Goal: Transaction & Acquisition: Book appointment/travel/reservation

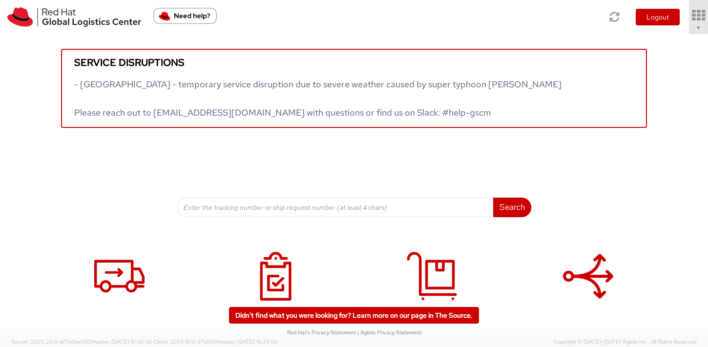
click at [701, 27] on link "▼" at bounding box center [698, 17] width 19 height 34
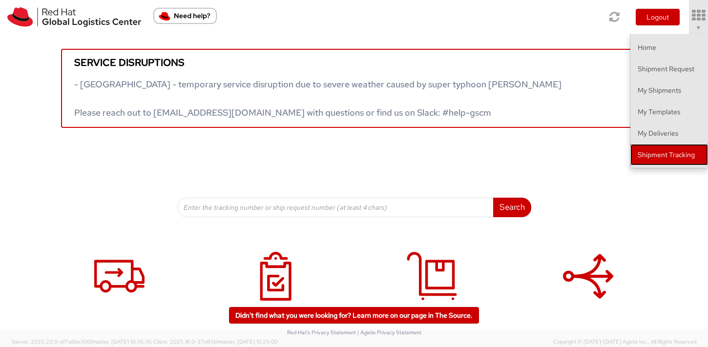
click at [684, 154] on link "Shipment Tracking" at bounding box center [669, 154] width 78 height 21
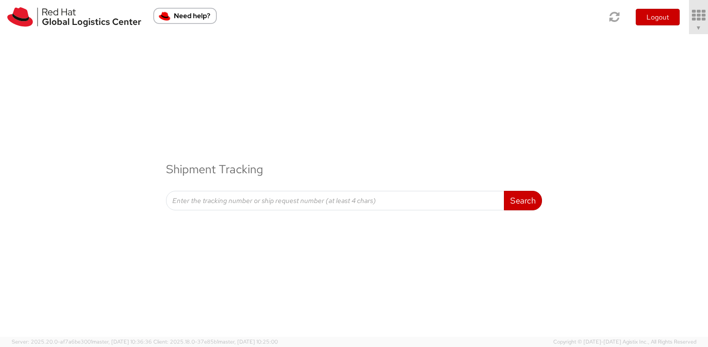
click at [696, 22] on link "▼" at bounding box center [698, 17] width 19 height 34
click at [696, 22] on icon at bounding box center [698, 16] width 22 height 14
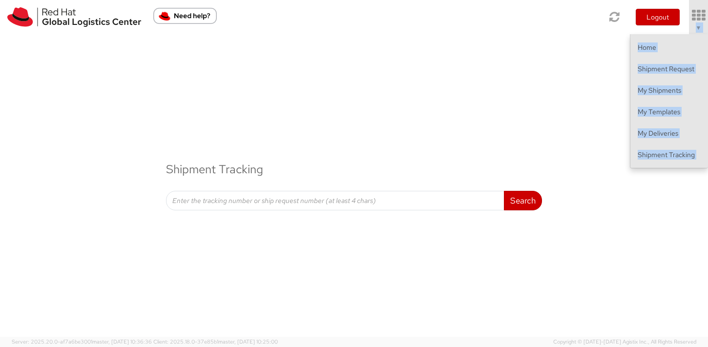
click at [696, 22] on icon at bounding box center [698, 16] width 22 height 14
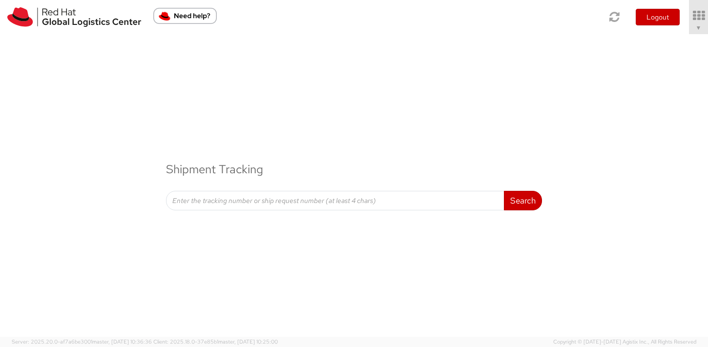
click at [548, 17] on div "Toggle navigation Logout ▼ Home Shipment Request My Shipments My Templates My D…" at bounding box center [354, 17] width 708 height 34
drag, startPoint x: 352, startPoint y: 214, endPoint x: 361, endPoint y: 202, distance: 15.3
click at [354, 211] on div "Shipment Tracking Search Refine By Ship From Date To" at bounding box center [354, 128] width 708 height 188
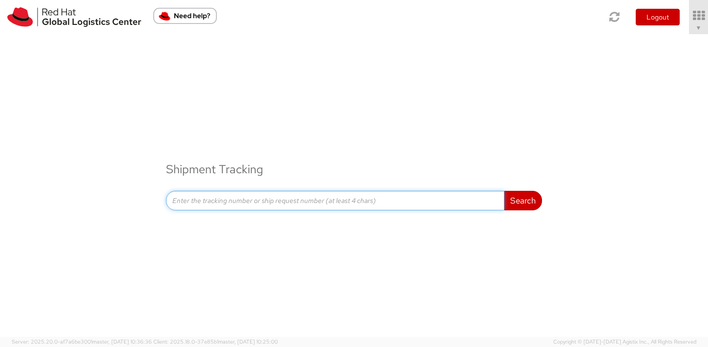
click at [361, 202] on input at bounding box center [335, 201] width 338 height 20
paste input "56933563"
type input "56933563"
click at [504, 191] on button "Search" at bounding box center [523, 201] width 38 height 20
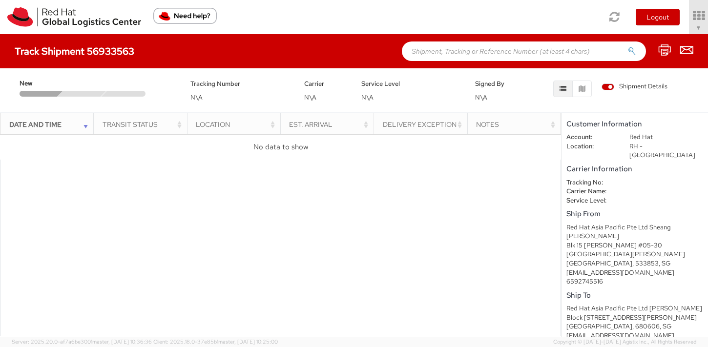
drag, startPoint x: 59, startPoint y: 51, endPoint x: 55, endPoint y: 38, distance: 13.4
click at [58, 51] on h4 "Track Shipment 56933563" at bounding box center [75, 51] width 120 height 11
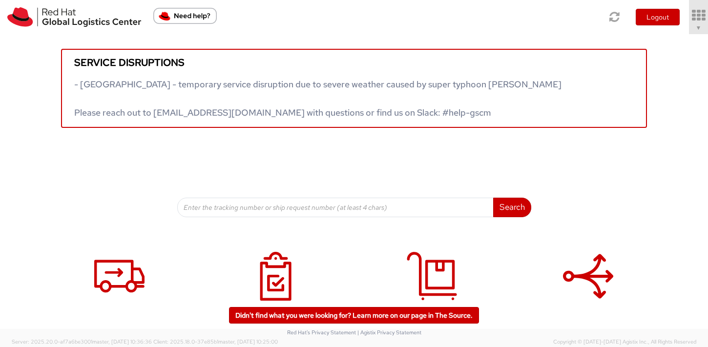
click at [696, 31] on span "▼" at bounding box center [699, 28] width 6 height 8
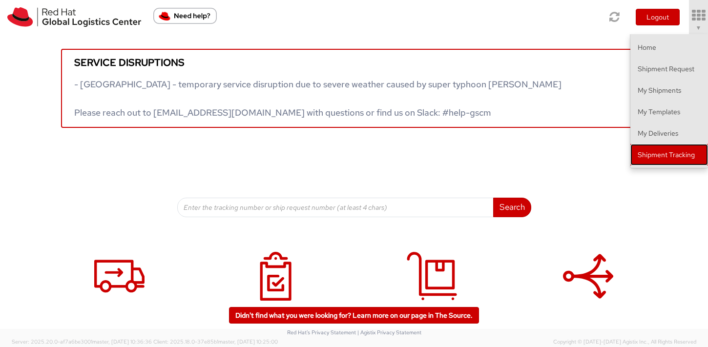
click at [680, 159] on link "Shipment Tracking" at bounding box center [669, 154] width 78 height 21
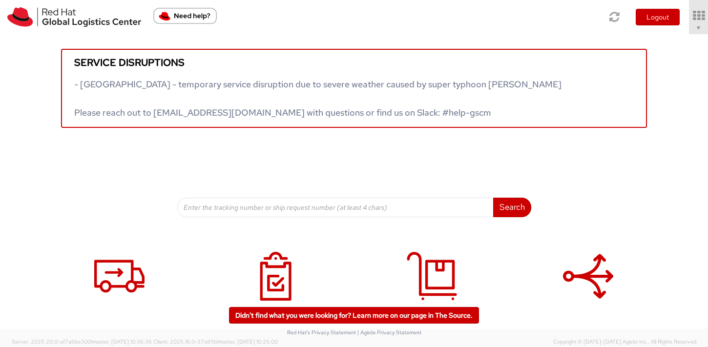
click at [588, 21] on div "Toggle navigation Logout ▼ Home Shipment Request My Shipments My Templates My D…" at bounding box center [354, 17] width 708 height 34
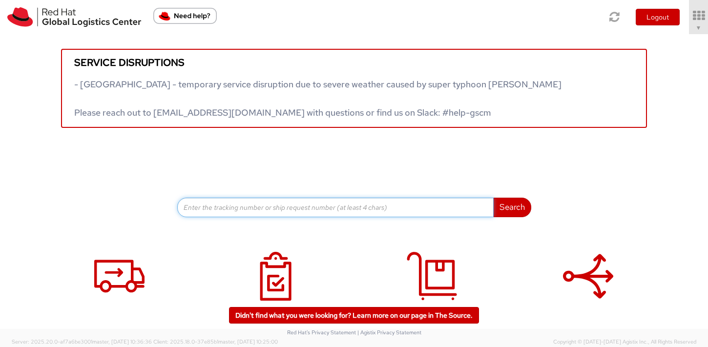
click at [346, 210] on input at bounding box center [335, 208] width 316 height 20
paste input "56933563"
type input "56933563"
click at [493, 198] on button "Search" at bounding box center [512, 208] width 38 height 20
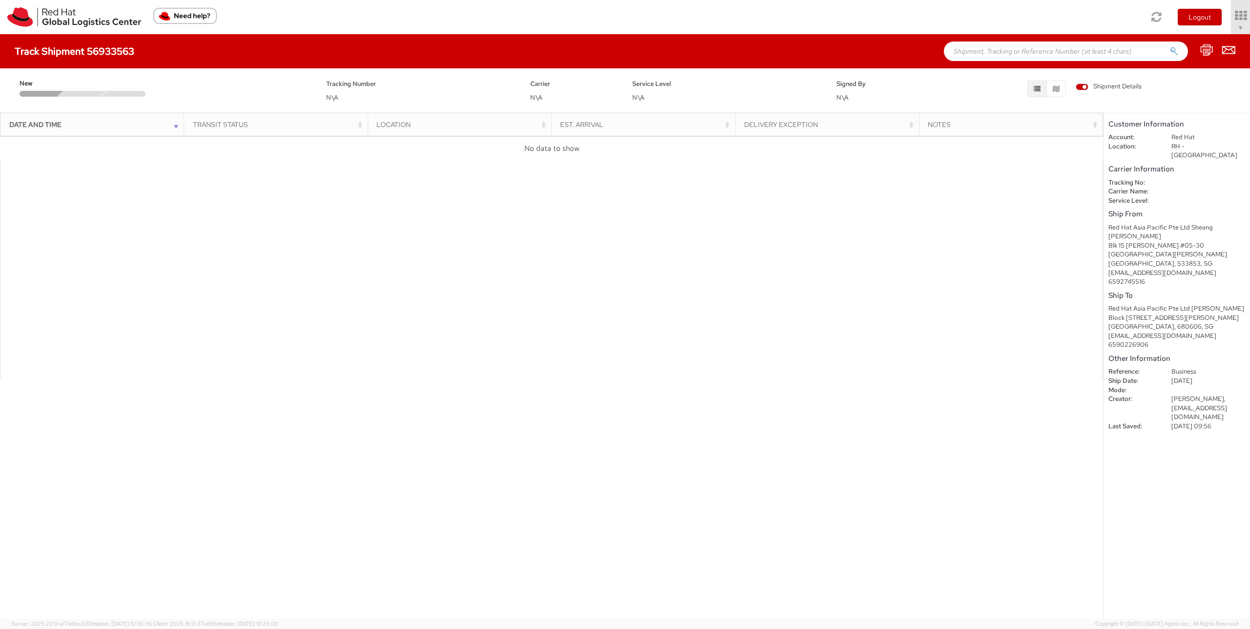
click at [72, 53] on h4 "Track Shipment 56933563" at bounding box center [75, 51] width 120 height 11
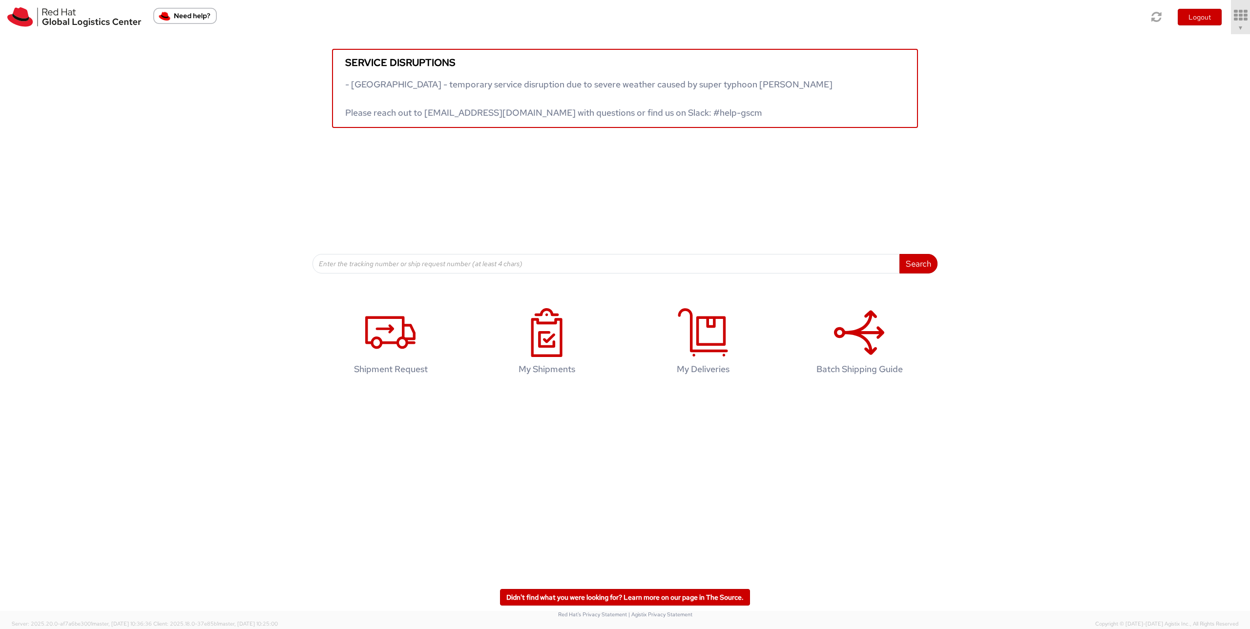
click at [717, 30] on span "▼" at bounding box center [1241, 28] width 6 height 8
click at [717, 48] on link "Home" at bounding box center [1211, 47] width 78 height 21
click at [564, 329] on icon at bounding box center [546, 332] width 50 height 49
click at [717, 24] on span "Sally Chua ▼" at bounding box center [1213, 27] width 61 height 9
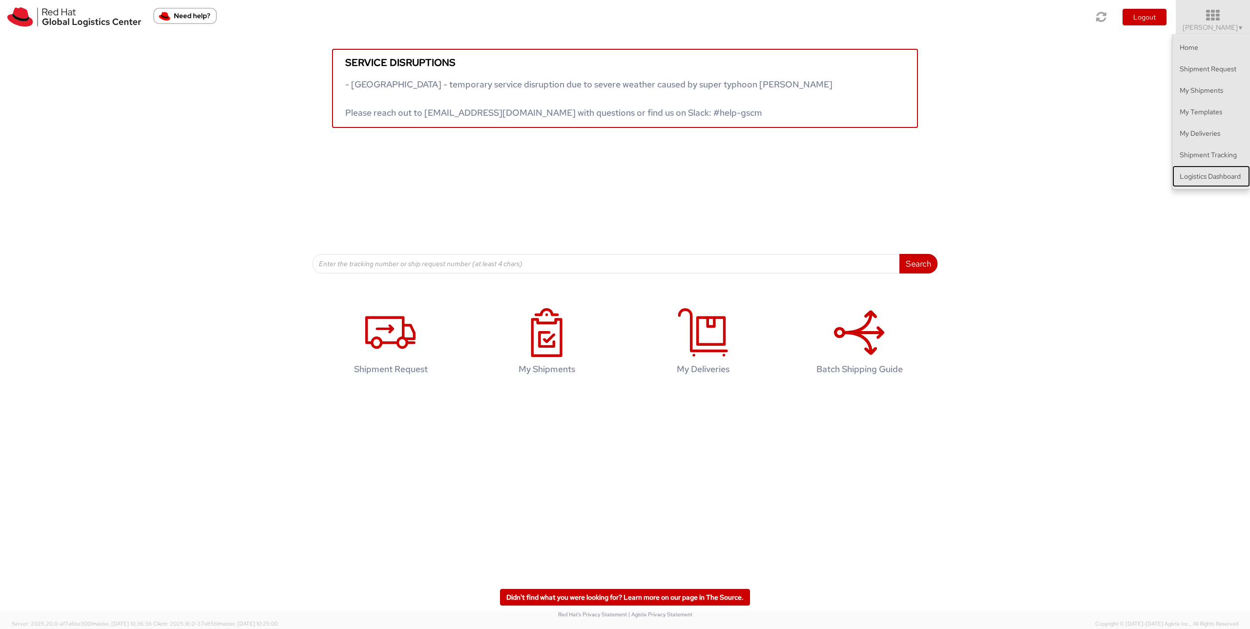
click at [717, 178] on link "Logistics Dashboard" at bounding box center [1211, 176] width 78 height 21
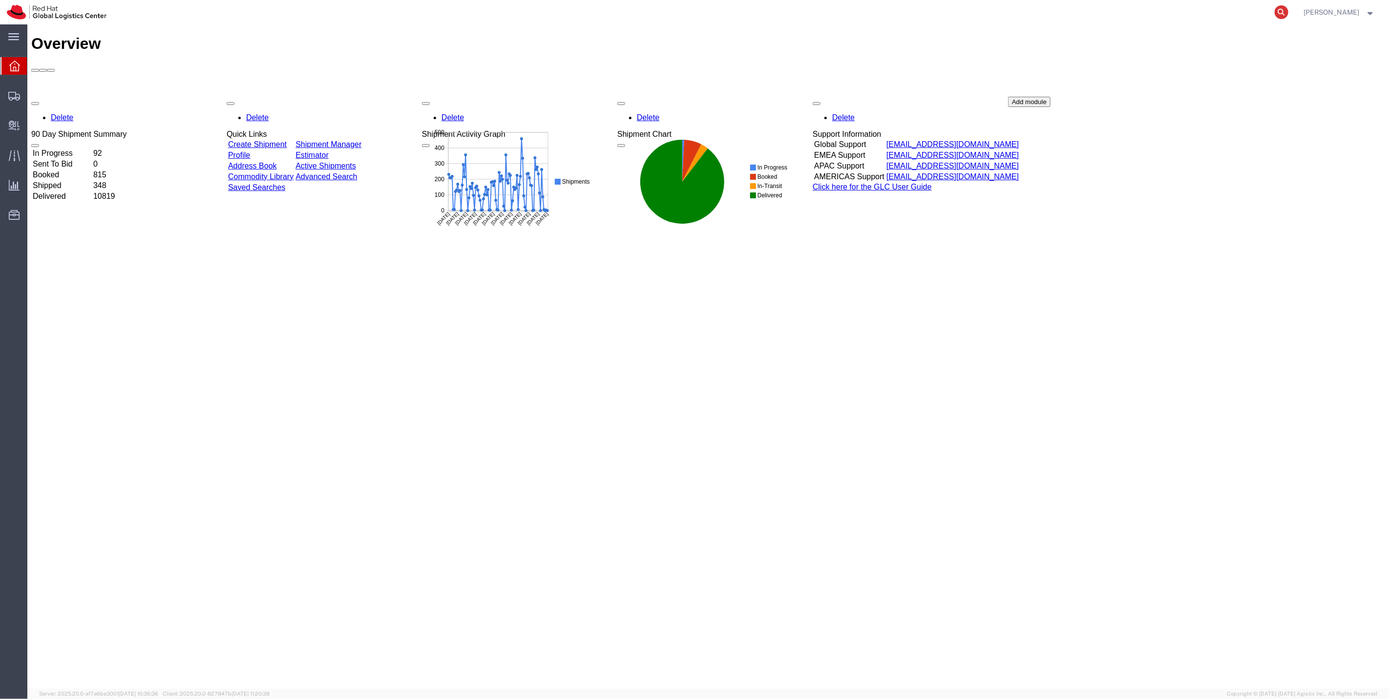
click at [1288, 12] on icon at bounding box center [1281, 12] width 14 height 14
click at [34, 95] on span "Shipments" at bounding box center [30, 96] width 7 height 20
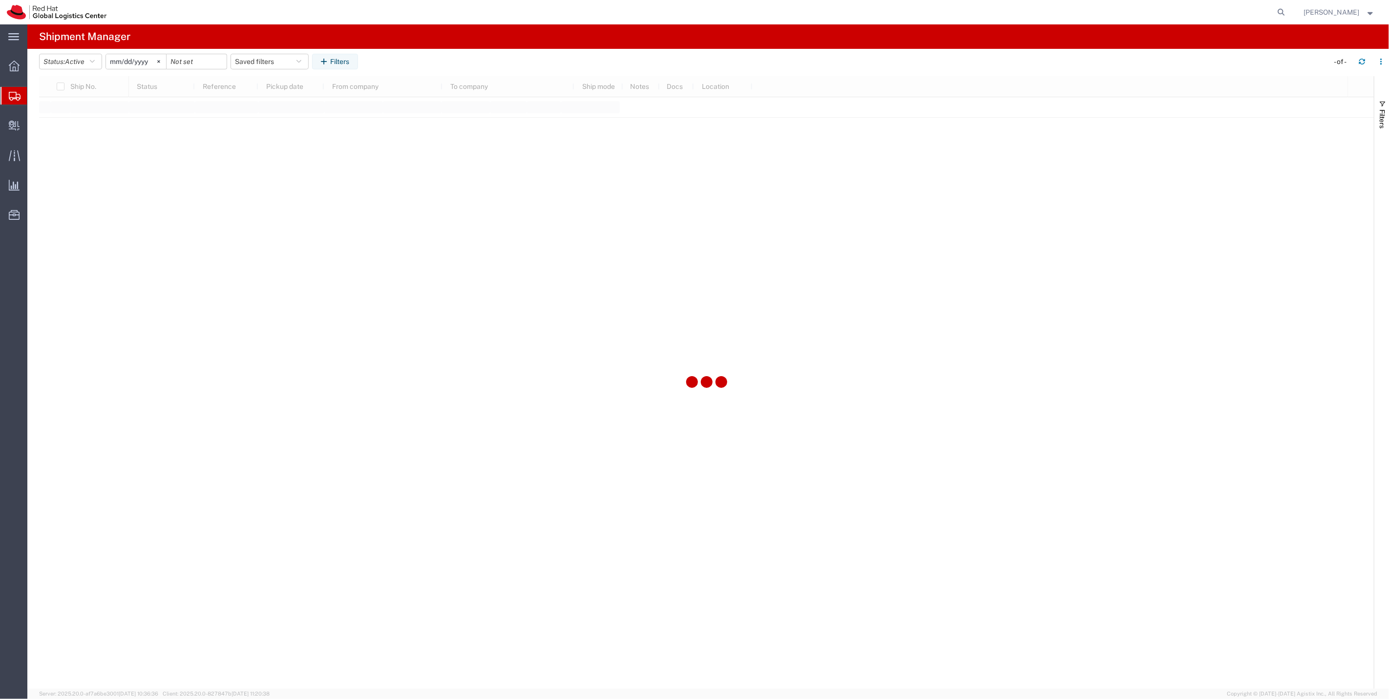
type input "2025-05-11"
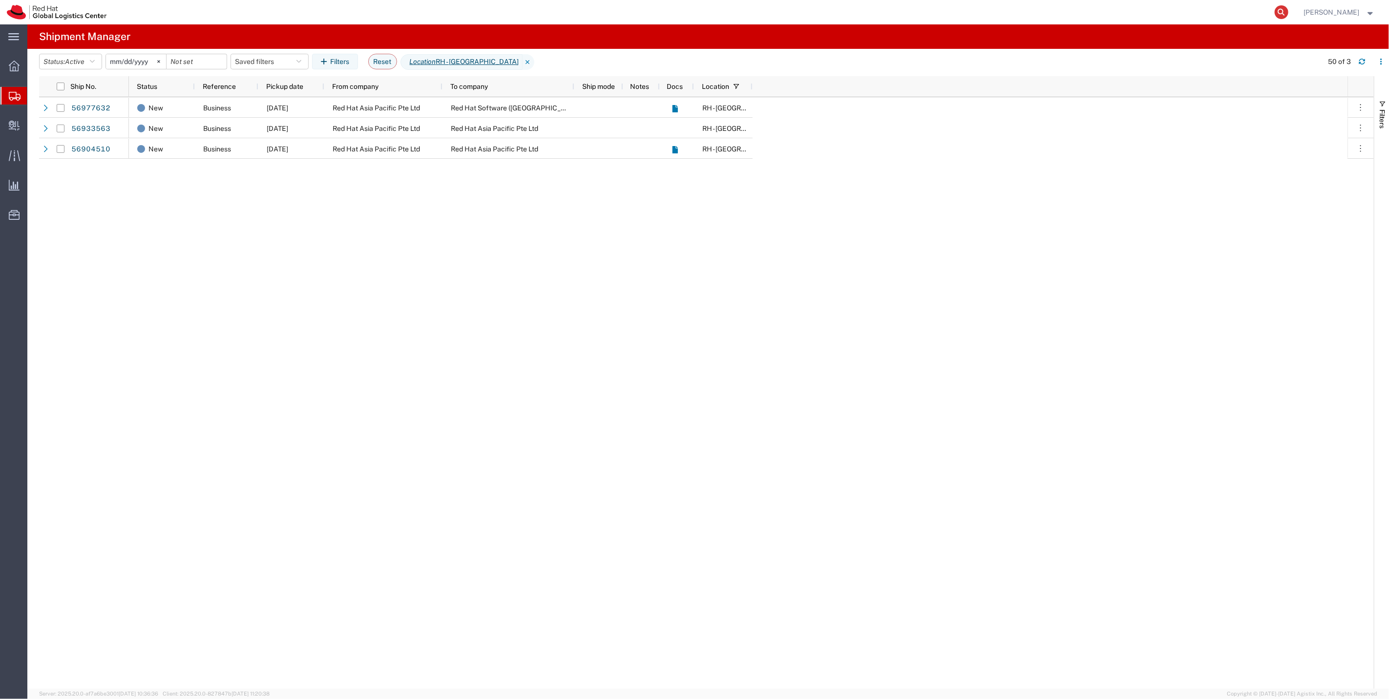
click at [1288, 15] on icon at bounding box center [1281, 12] width 14 height 14
paste input "56933563"
type input "56933563"
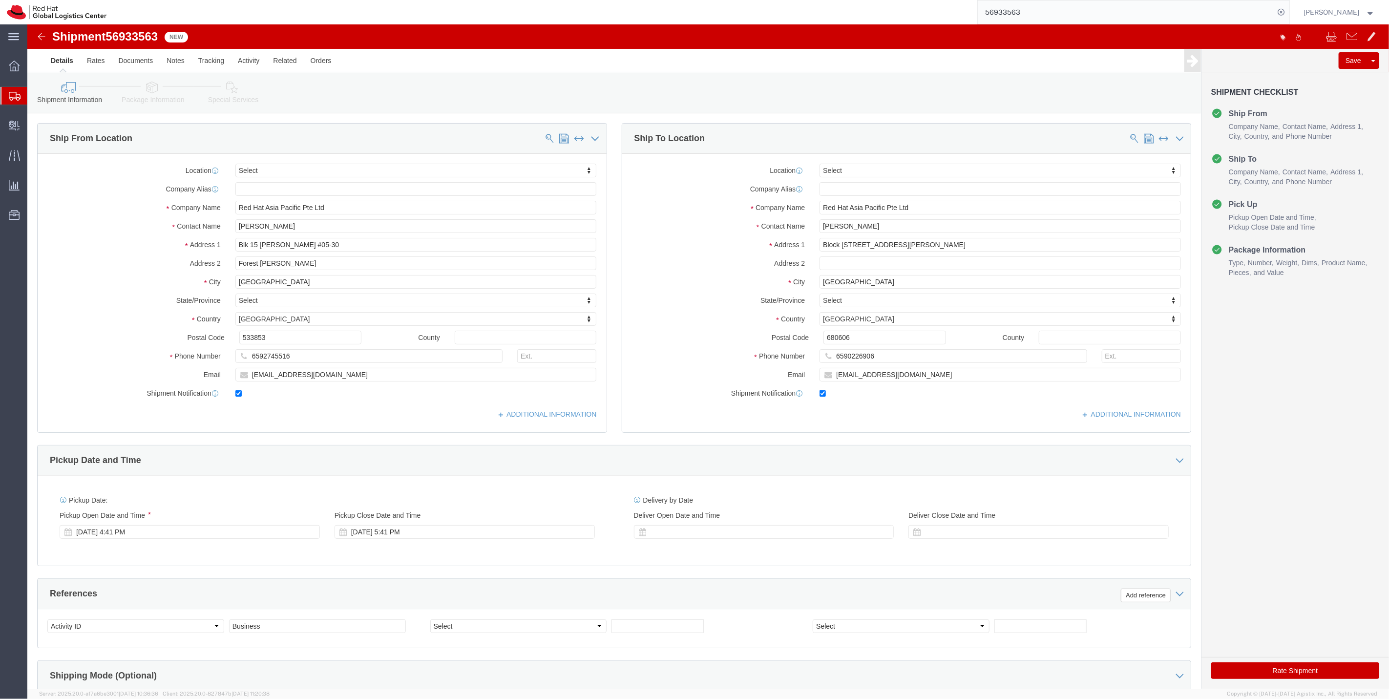
select select
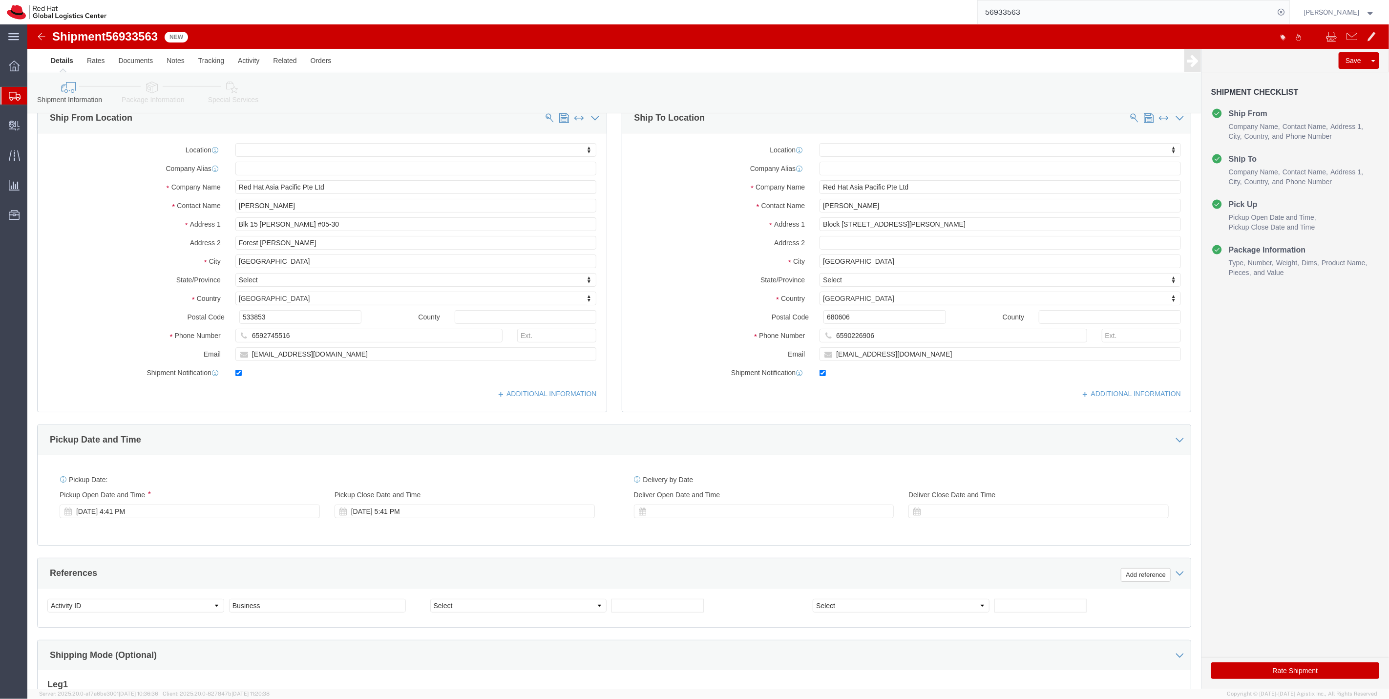
scroll to position [32, 0]
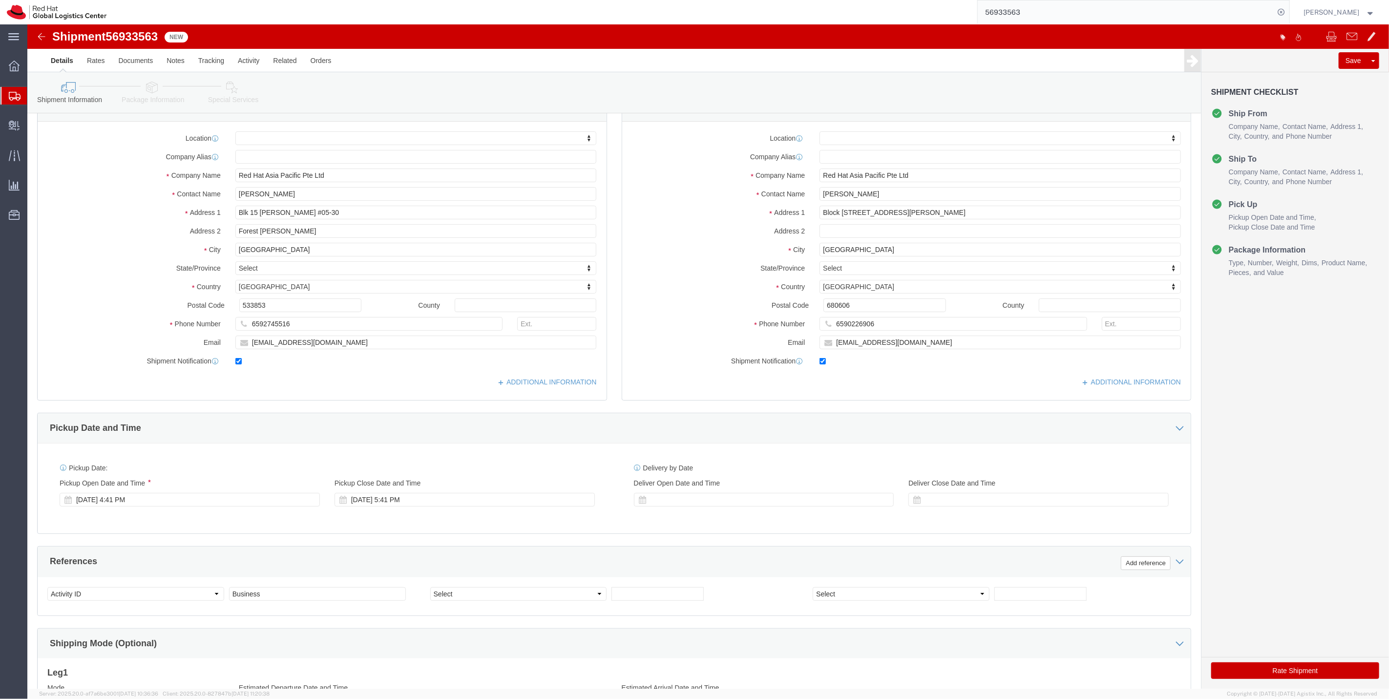
click button "Rate Shipment"
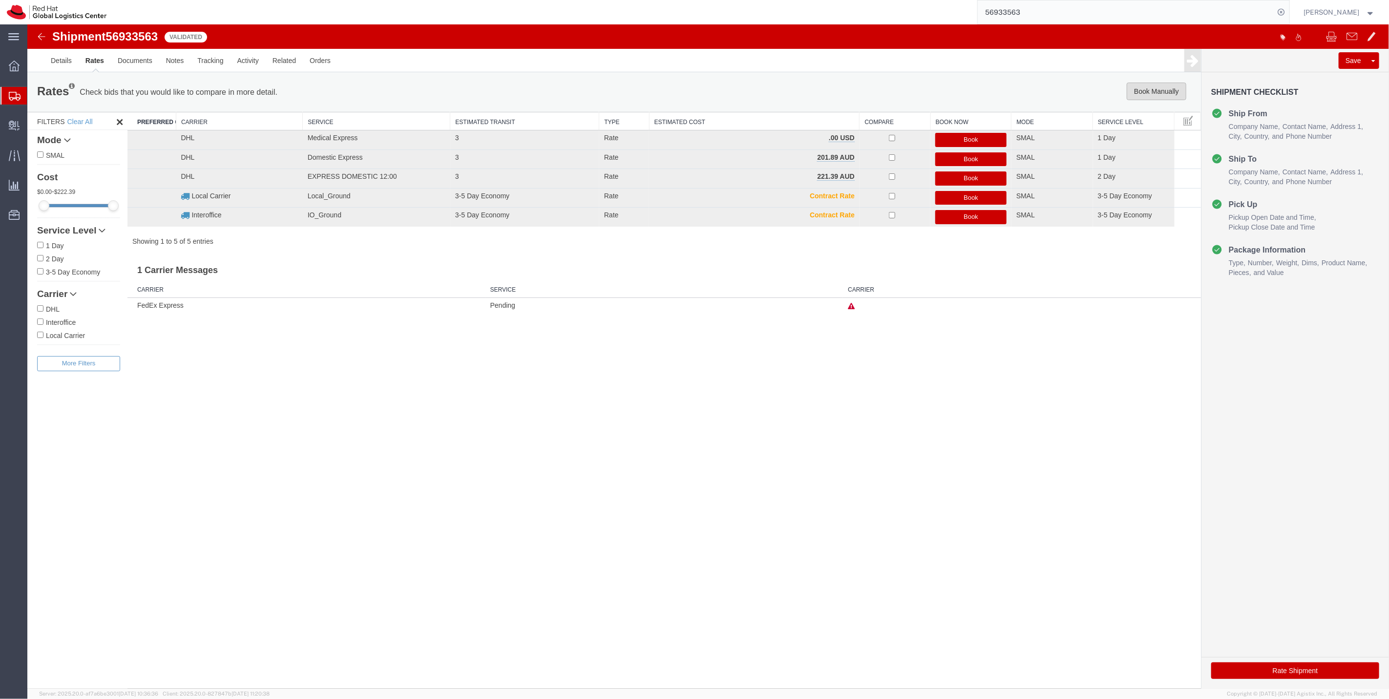
click at [1144, 96] on button "Book Manually" at bounding box center [1156, 92] width 60 height 18
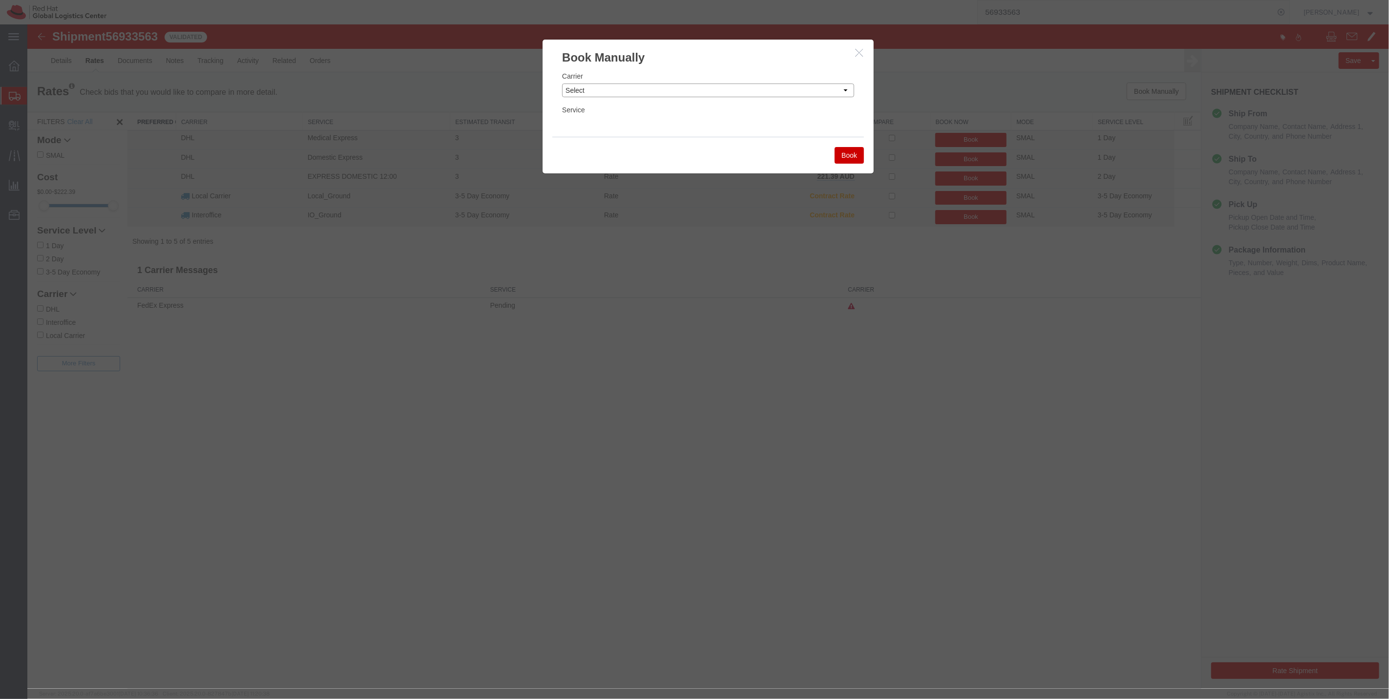
click at [724, 83] on select "Select Add New Carrier (and default service) DHL FedEx Express Interoffice Loca…" at bounding box center [707, 90] width 292 height 14
select select "10573"
click at [561, 83] on select "Select Add New Carrier (and default service) DHL FedEx Express Interoffice Loca…" at bounding box center [707, 90] width 292 height 14
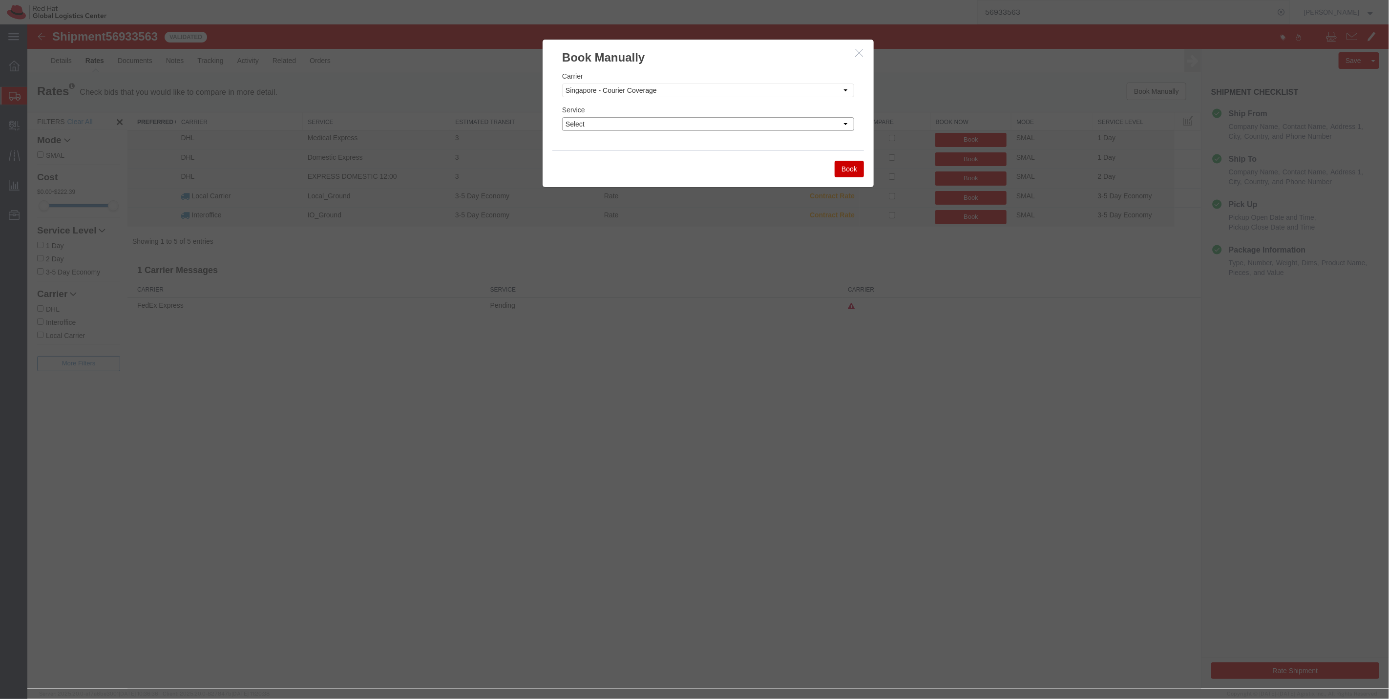
click at [698, 128] on select "Select Ground" at bounding box center [707, 124] width 292 height 14
select select "40186"
click at [561, 117] on select "Select Ground" at bounding box center [707, 124] width 292 height 14
click at [849, 169] on button "Book" at bounding box center [848, 169] width 29 height 17
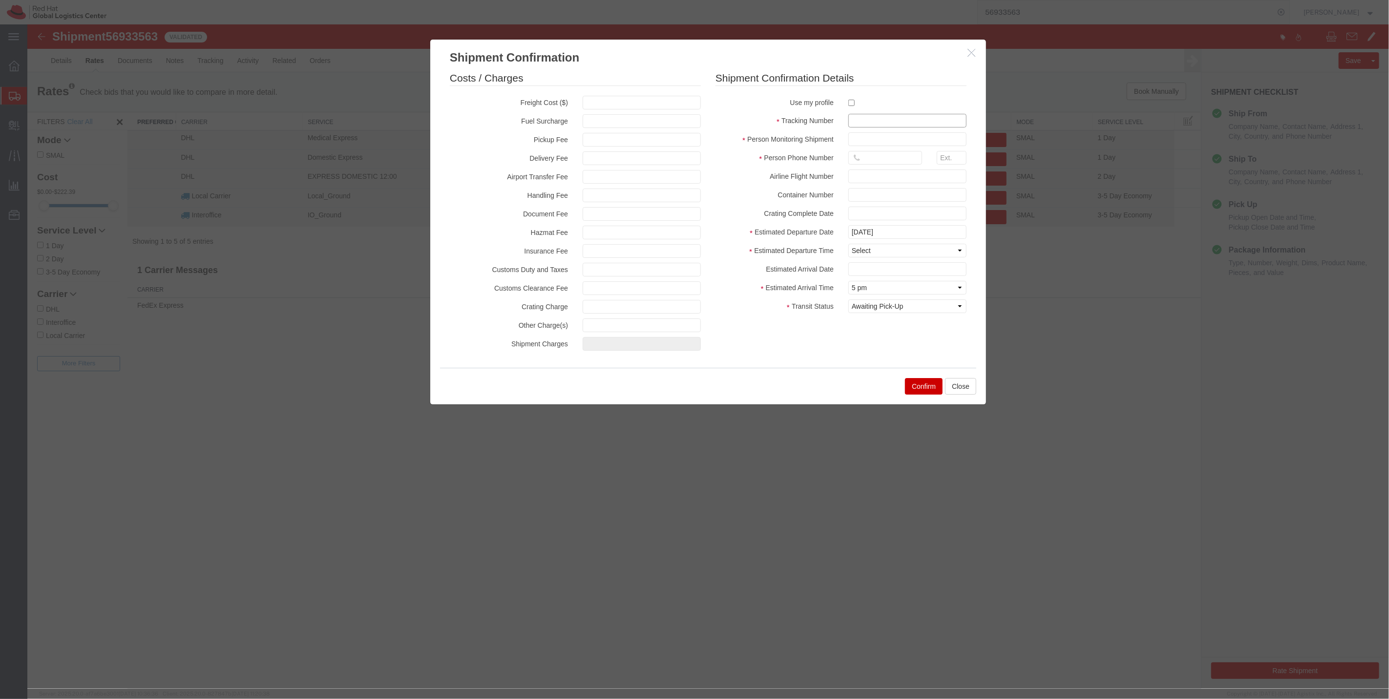
click at [875, 121] on input "text" at bounding box center [907, 121] width 118 height 14
type input "2853419"
click at [865, 143] on input "text" at bounding box center [907, 139] width 118 height 14
type input "Sally"
click at [872, 159] on input "text" at bounding box center [885, 158] width 74 height 14
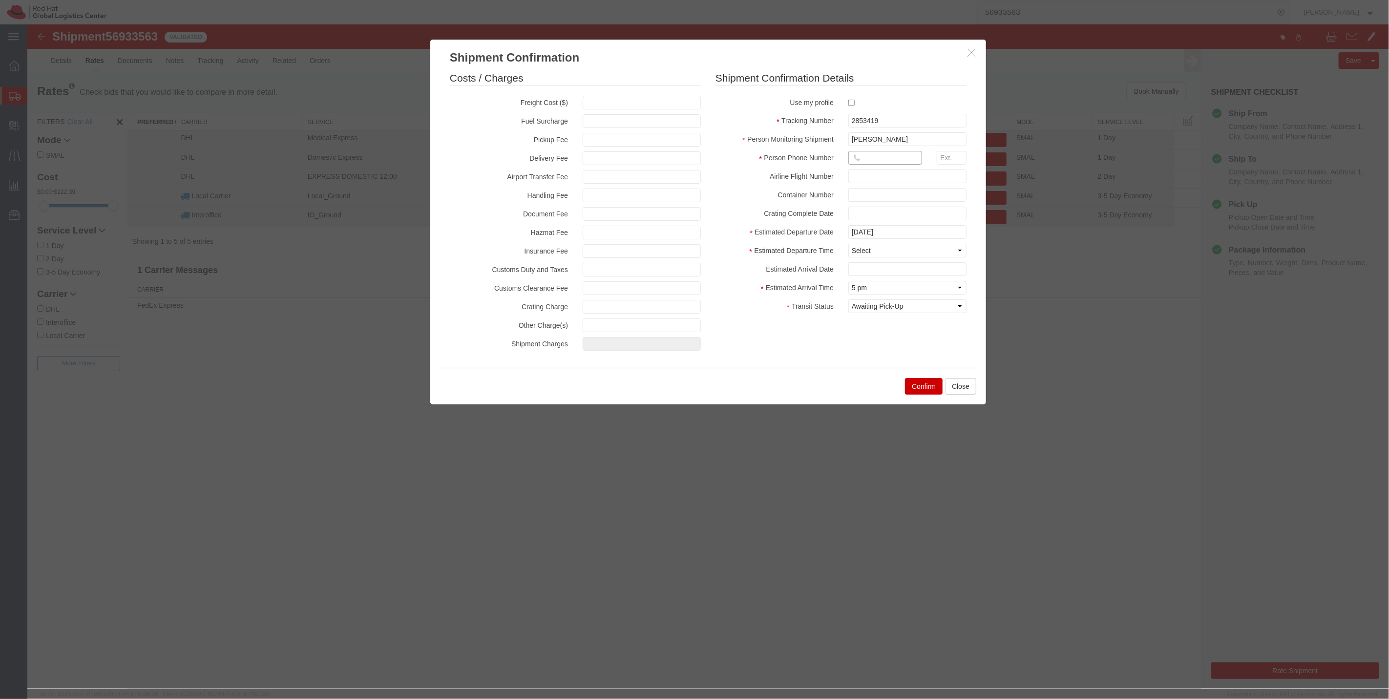
type input "6490 4200"
click at [908, 234] on input "09/30/2025" at bounding box center [907, 232] width 118 height 14
click at [873, 334] on td "29" at bounding box center [870, 337] width 15 height 15
type input "09/29/2025"
click at [890, 251] on select "Select Midnight 1 am 2 am 3 am 4 am 5 am 6 am 7 am 8 am 9 am 10 am 11 am 12 Noo…" at bounding box center [907, 251] width 118 height 14
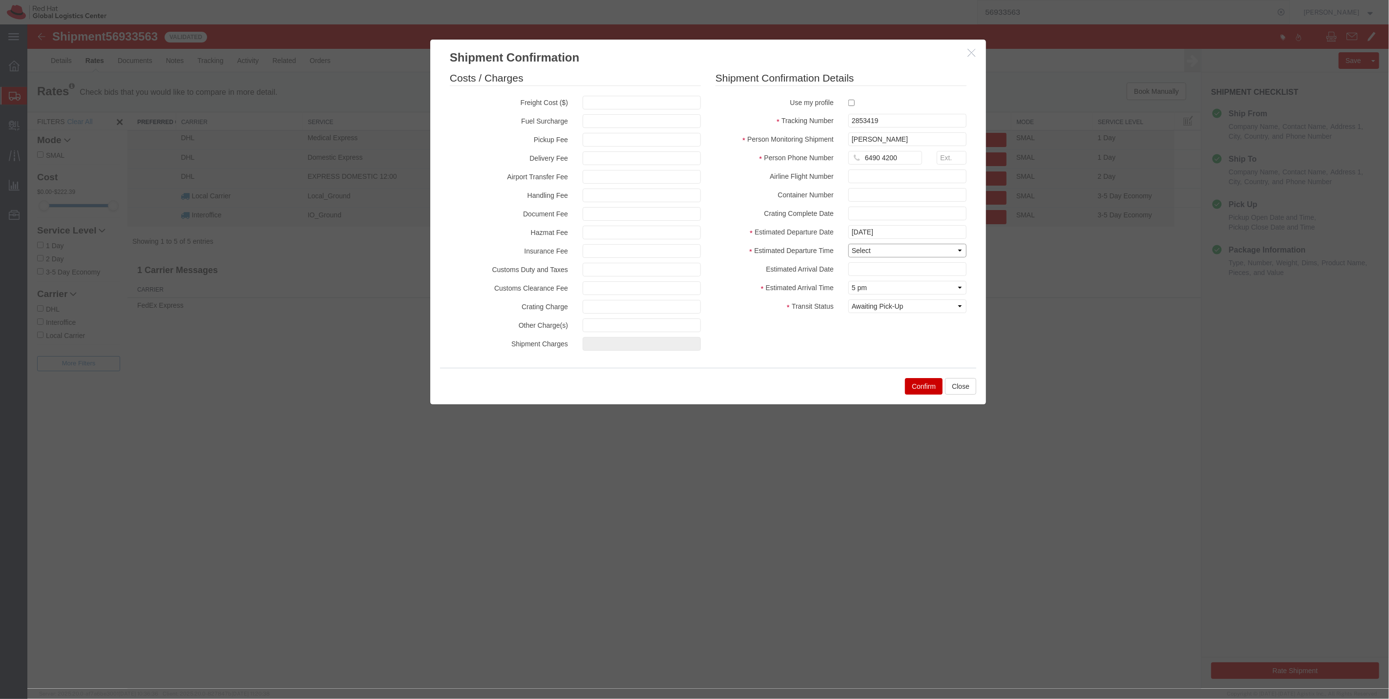
select select "1300"
click at [848, 244] on select "Select Midnight 1 am 2 am 3 am 4 am 5 am 6 am 7 am 8 am 9 am 10 am 11 am 12 Noo…" at bounding box center [907, 251] width 118 height 14
click at [902, 289] on select "Select Midnight 1 am 2 am 3 am 4 am 5 am 6 am 7 am 8 am 9 am 10 am 11 am 12 Noo…" at bounding box center [907, 288] width 118 height 14
click at [914, 311] on select "Select Arrival Notice Available Arrival Notice Imported Arrive at Delivery Loca…" at bounding box center [907, 306] width 118 height 14
select select "DELIVRED"
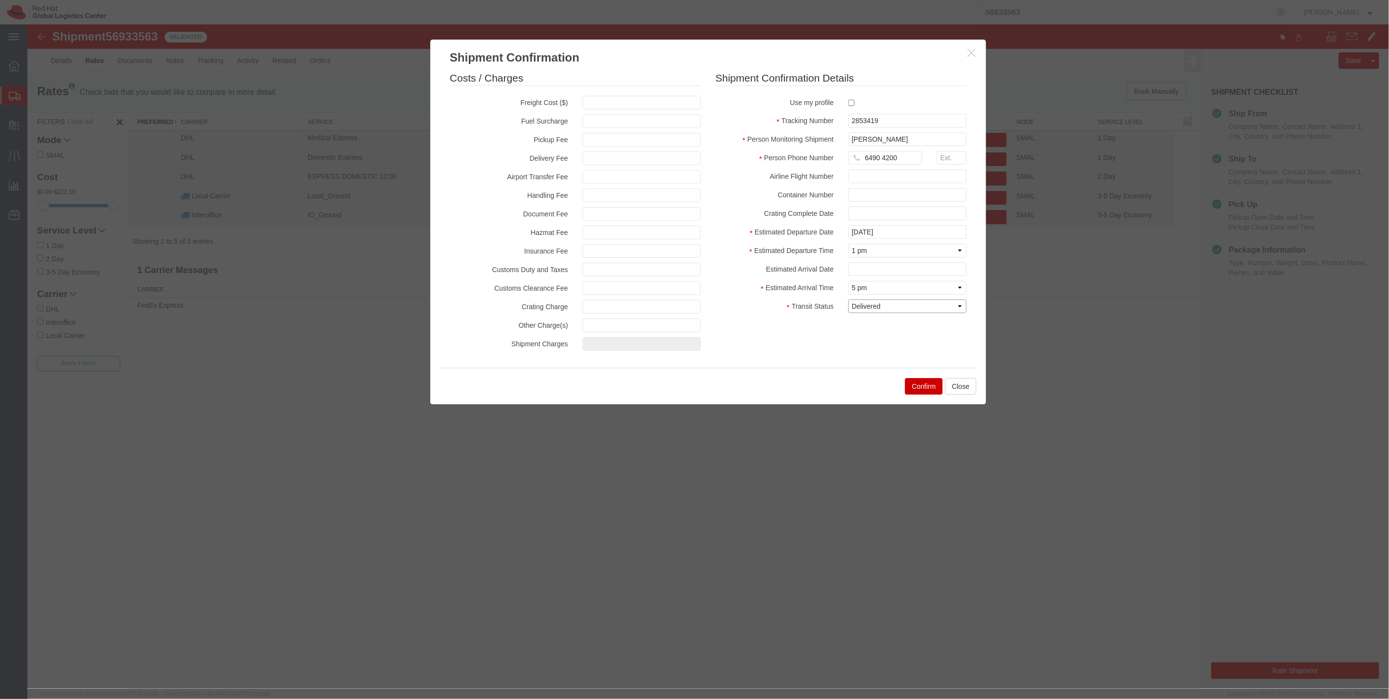
click at [848, 299] on select "Select Arrival Notice Available Arrival Notice Imported Arrive at Delivery Loca…" at bounding box center [907, 306] width 118 height 14
click at [919, 388] on button "Confirm" at bounding box center [923, 386] width 38 height 17
